Goal: Information Seeking & Learning: Learn about a topic

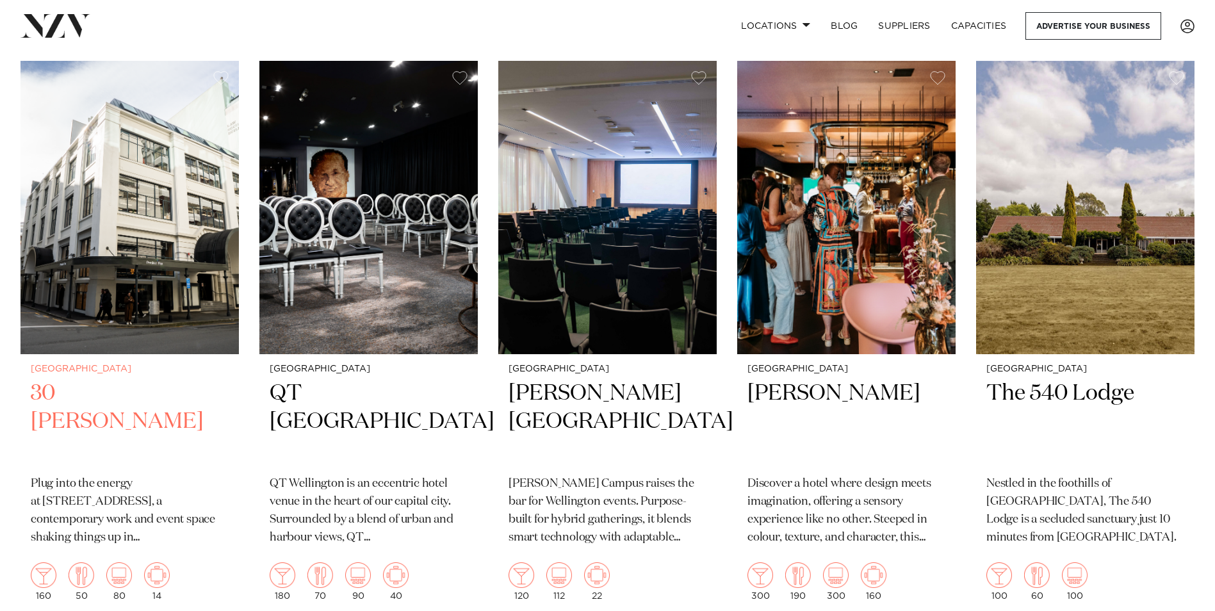
scroll to position [1025, 0]
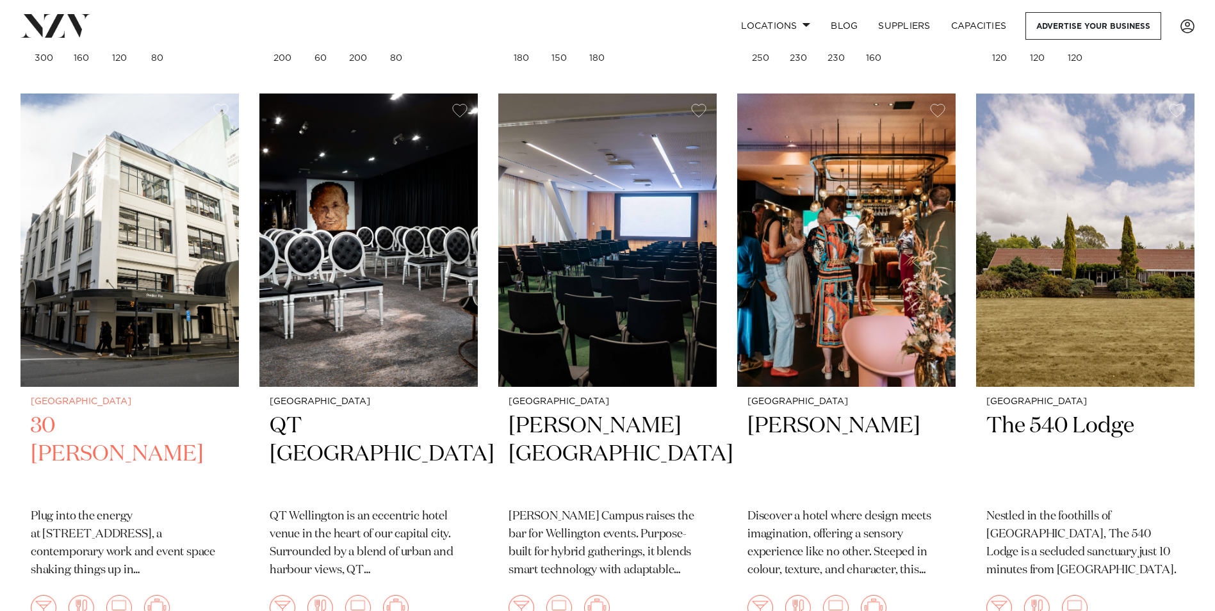
click at [74, 252] on img at bounding box center [130, 240] width 218 height 293
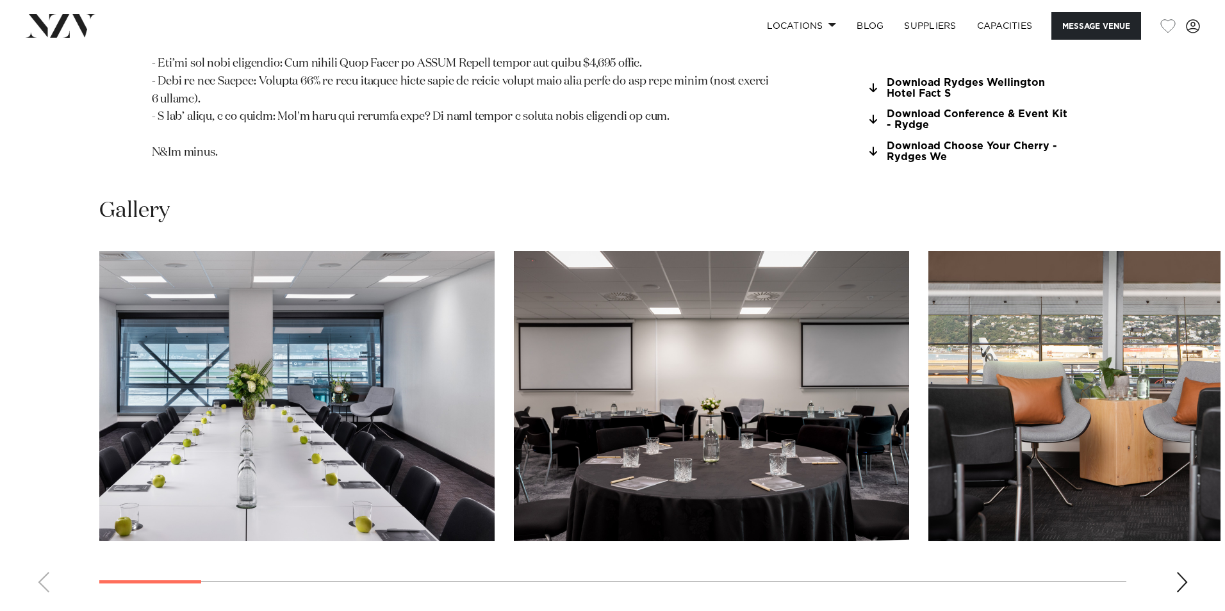
scroll to position [1602, 0]
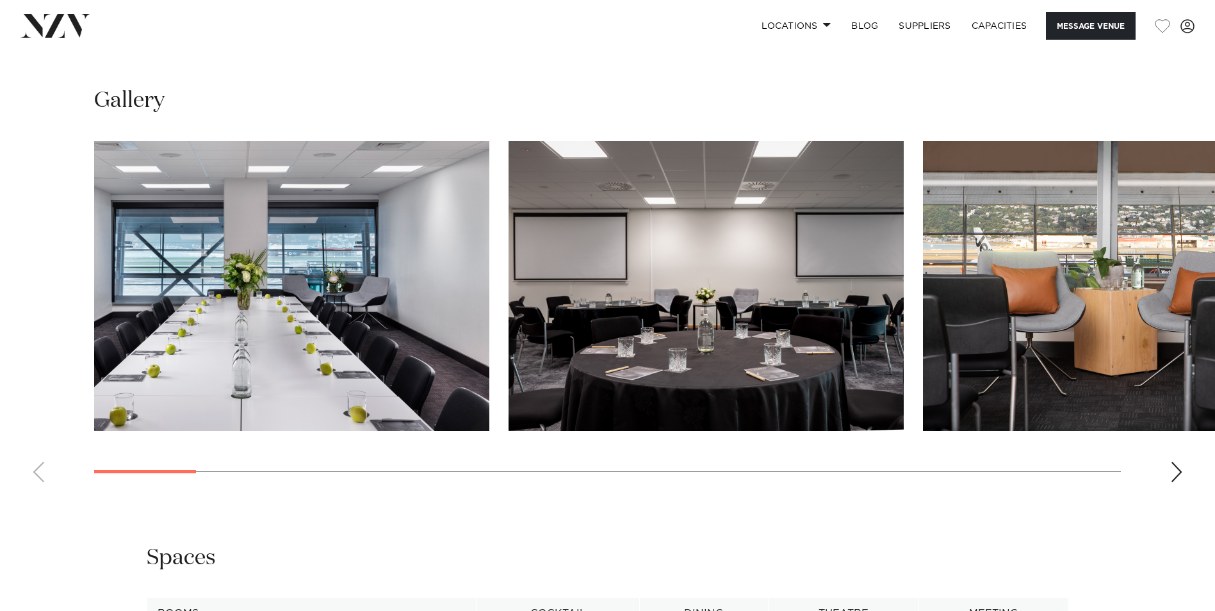
click at [1049, 305] on img "3 / 25" at bounding box center [1120, 286] width 395 height 290
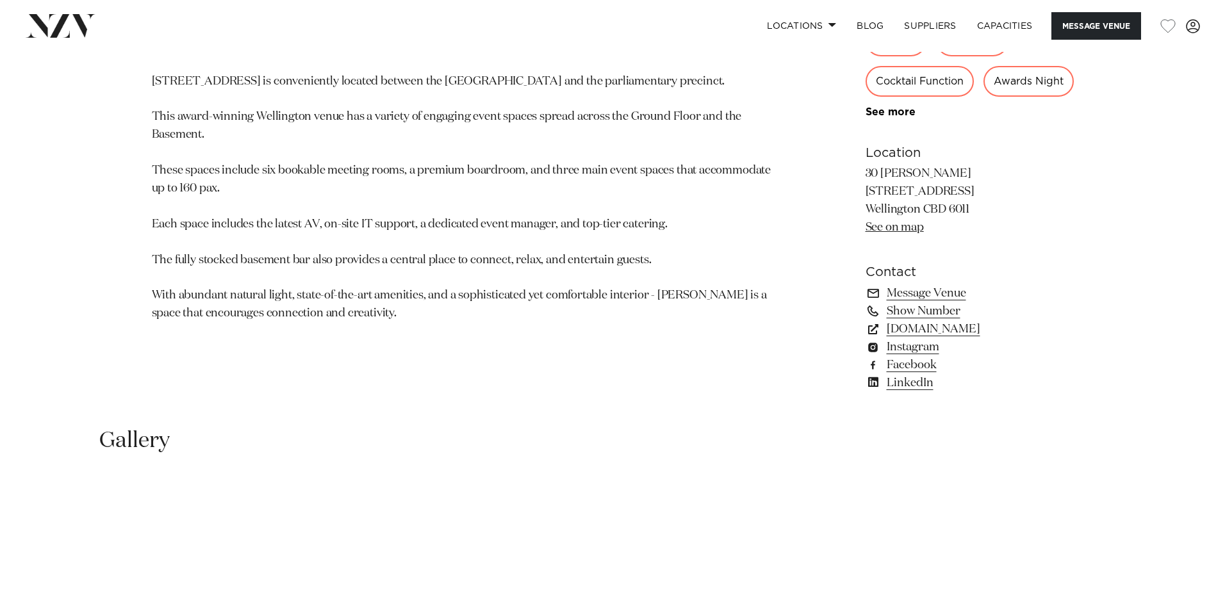
scroll to position [1217, 0]
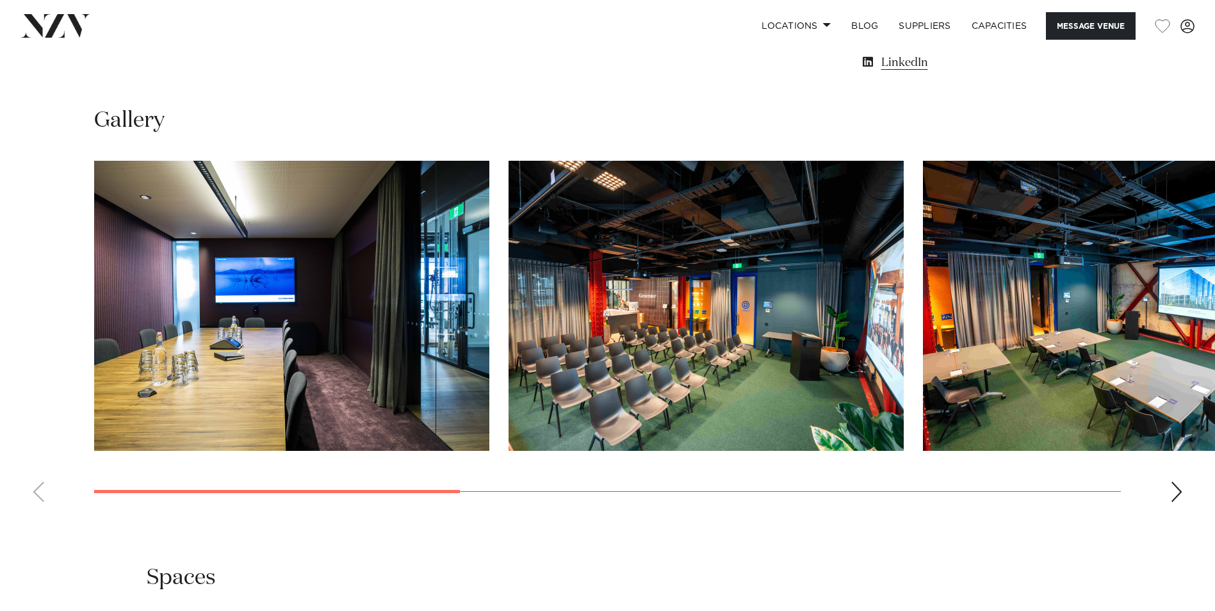
click at [375, 316] on img "1 / 7" at bounding box center [291, 306] width 395 height 290
